Goal: Find specific page/section: Find specific page/section

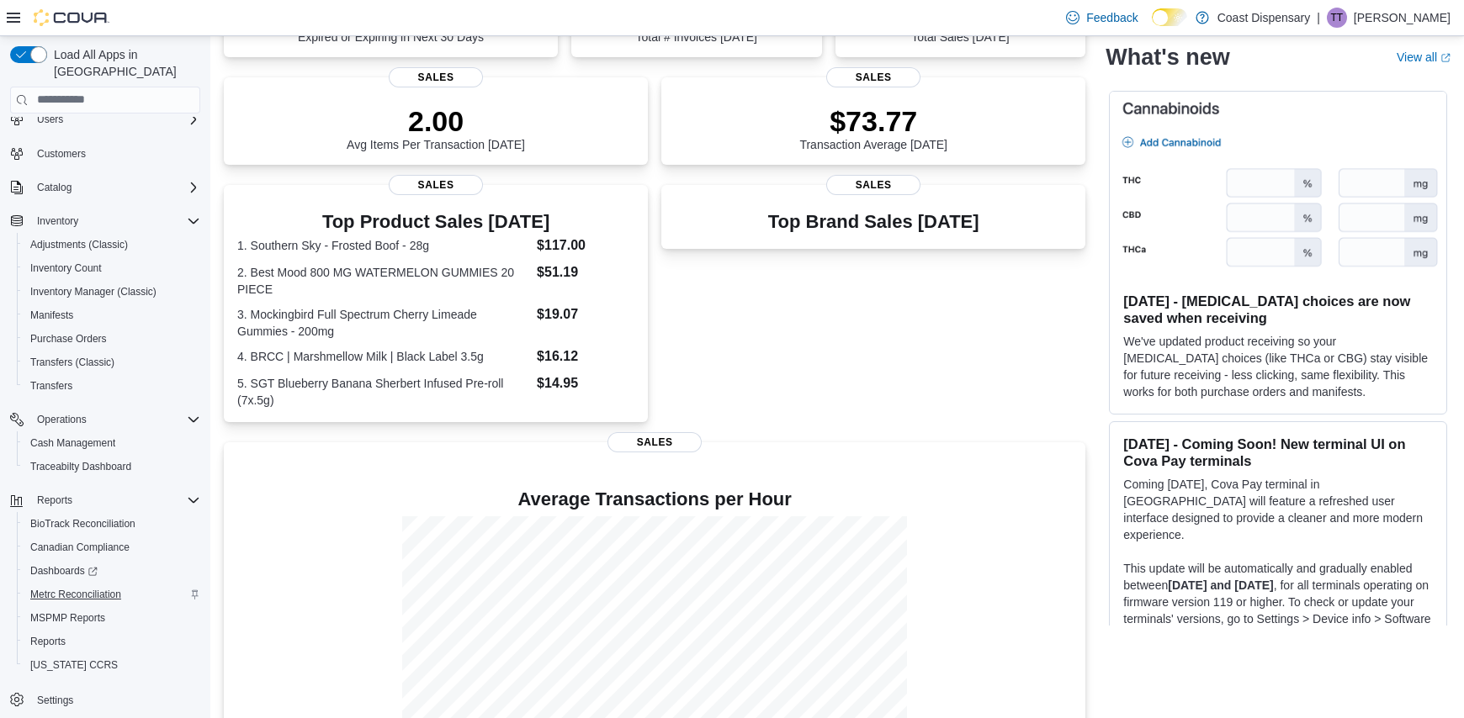
scroll to position [404, 0]
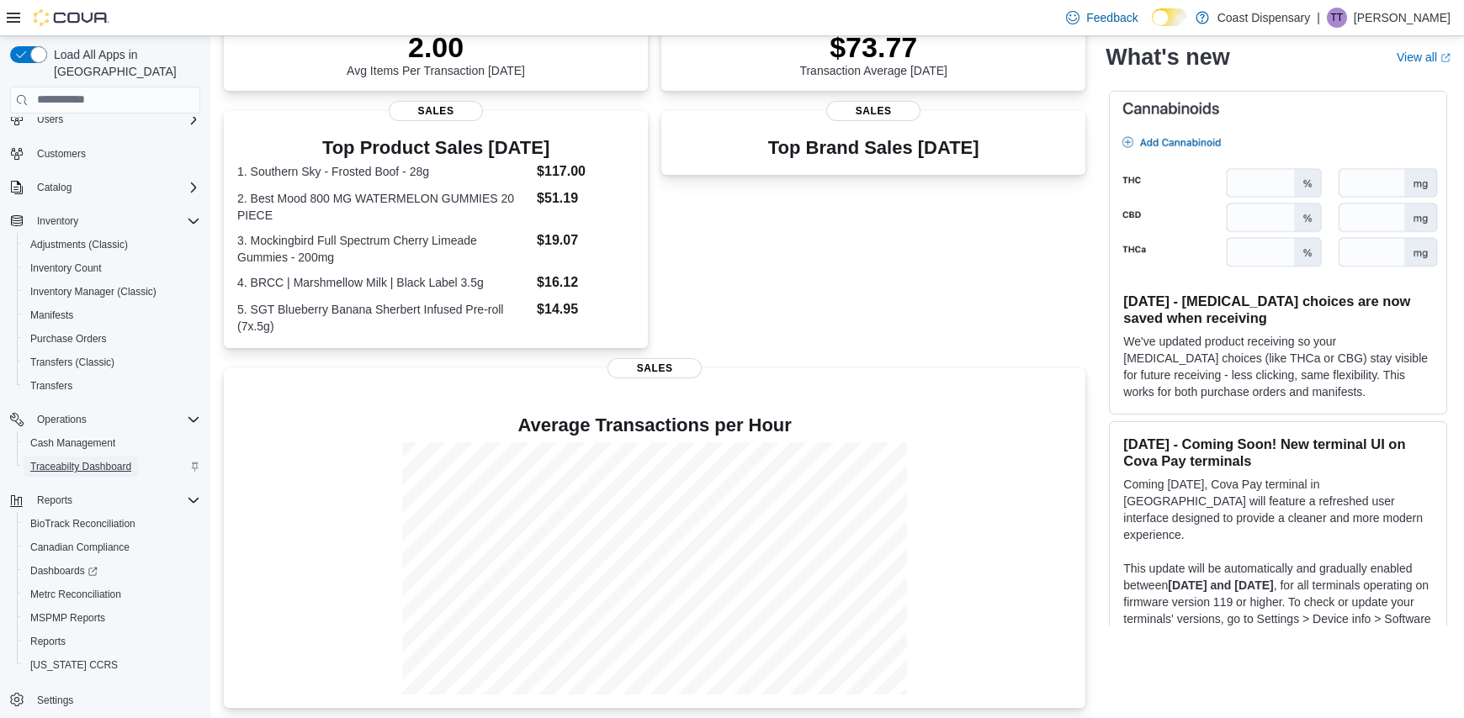
click at [130, 460] on span "Traceabilty Dashboard" at bounding box center [80, 466] width 101 height 13
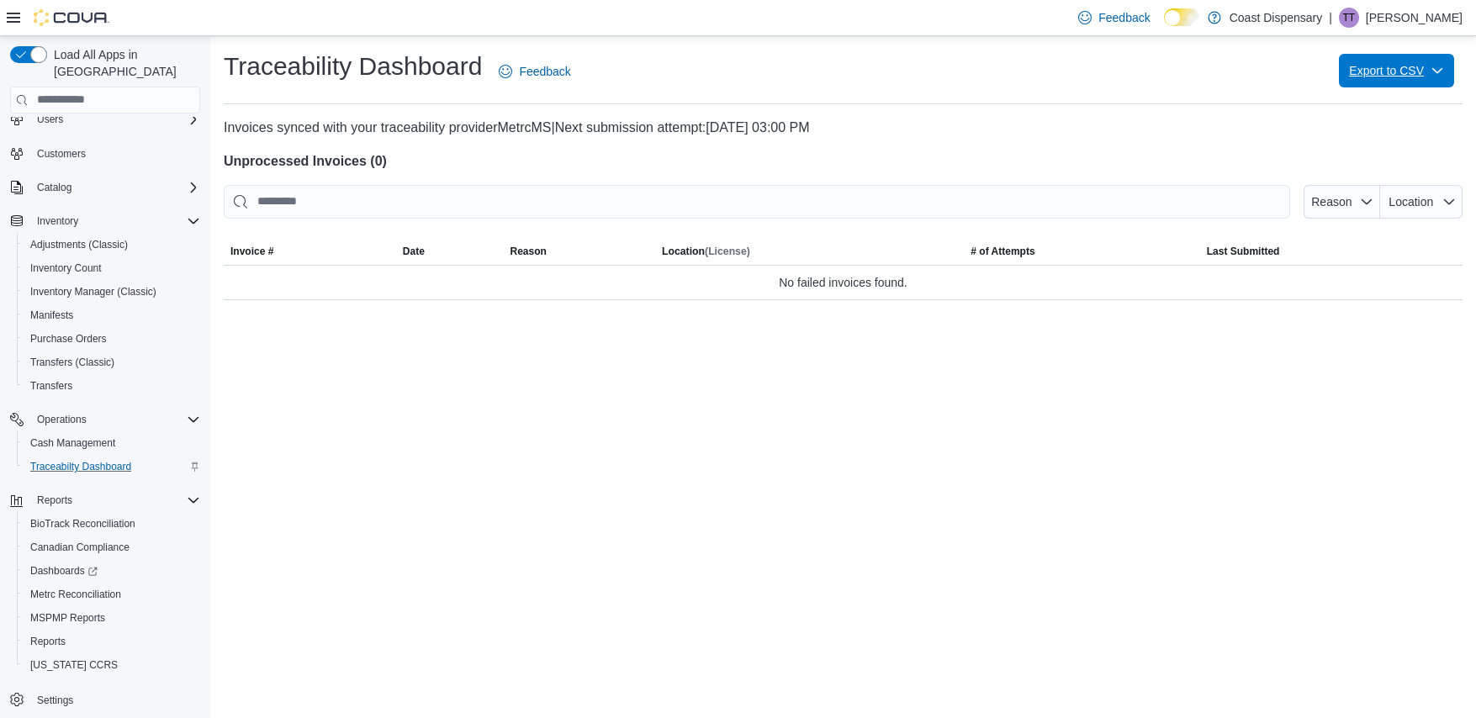
click at [1438, 71] on icon "button" at bounding box center [1437, 70] width 13 height 13
click at [1394, 108] on span "Failed Invoices" at bounding box center [1397, 104] width 99 height 13
